Goal: Find contact information: Find contact information

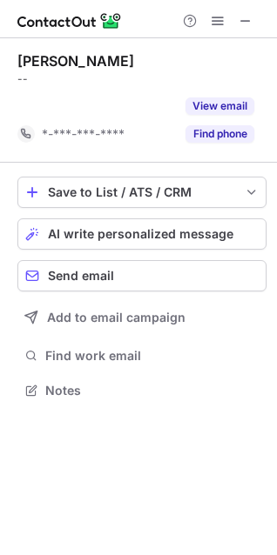
scroll to position [351, 277]
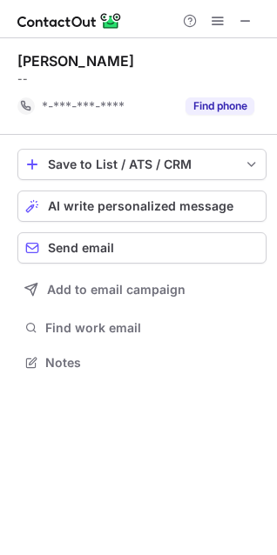
scroll to position [351, 277]
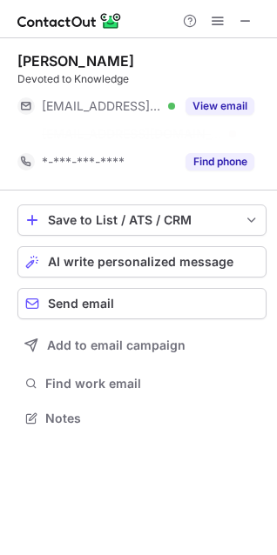
scroll to position [378, 277]
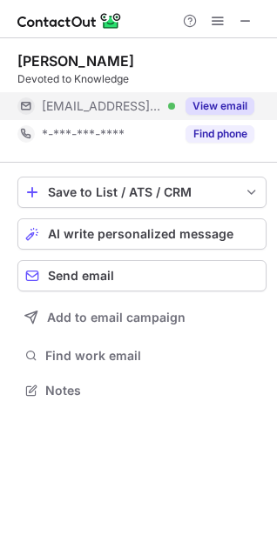
click at [224, 111] on button "View email" at bounding box center [219, 105] width 69 height 17
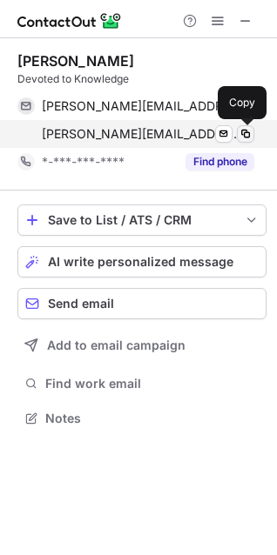
scroll to position [406, 277]
click at [244, 131] on span at bounding box center [245, 134] width 14 height 14
